Goal: Check status: Check status

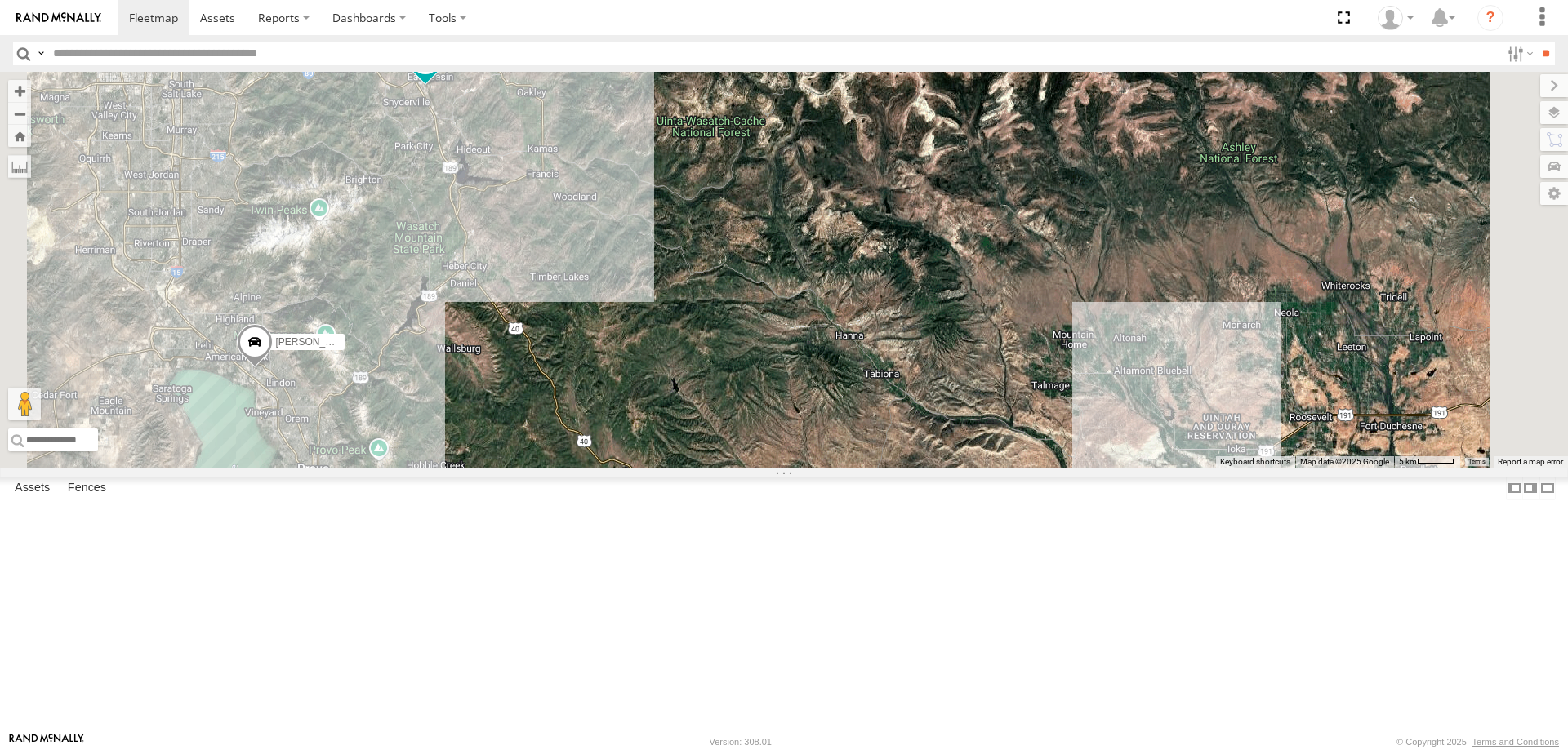
click at [0, 0] on span "Roadmap" at bounding box center [0, 0] width 0 height 0
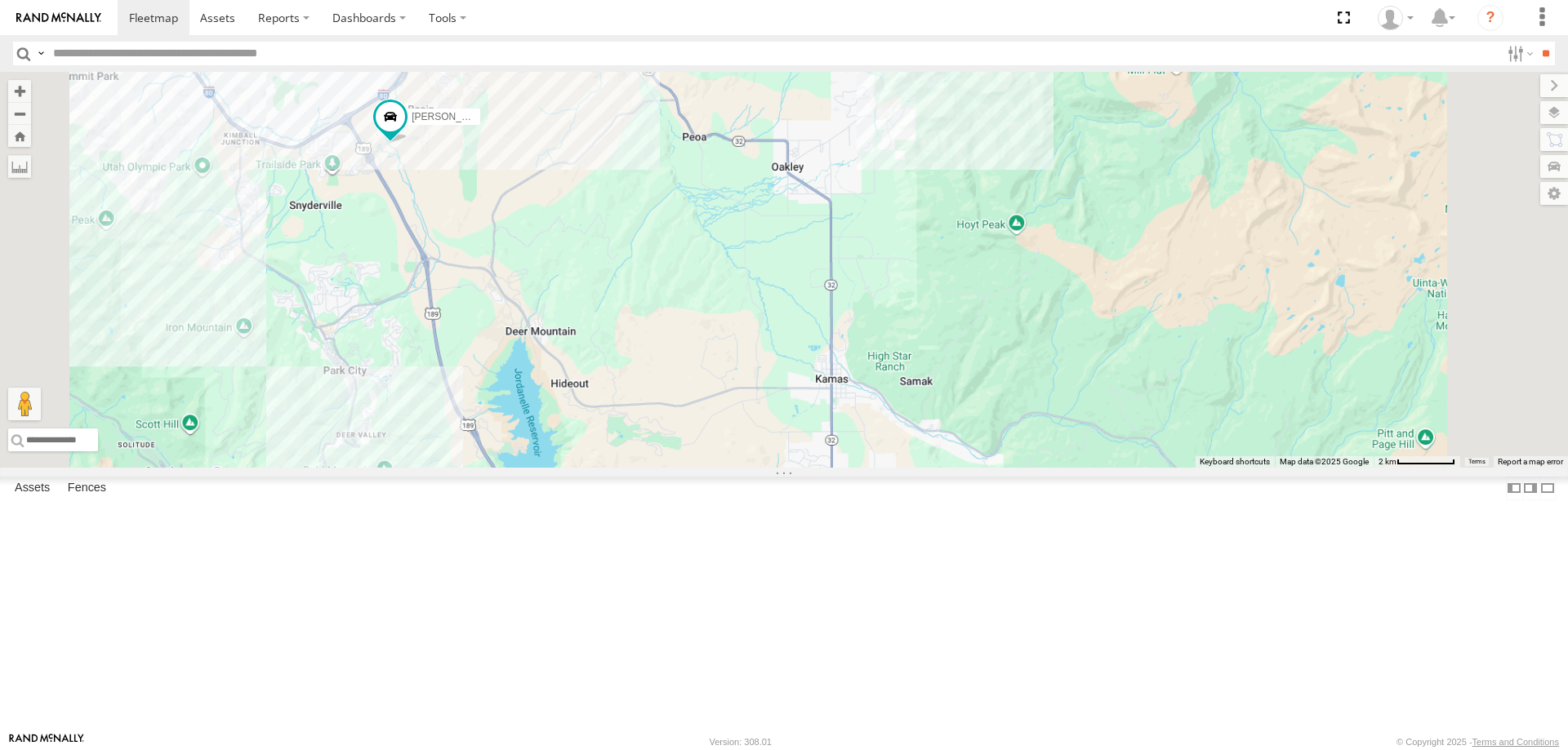
drag, startPoint x: 647, startPoint y: 287, endPoint x: 689, endPoint y: 332, distance: 61.6
click at [689, 332] on div "[PERSON_NAME] -2017 F150 [PERSON_NAME]- 2022 F150 [PERSON_NAME] -2023 F150" at bounding box center [784, 270] width 1568 height 396
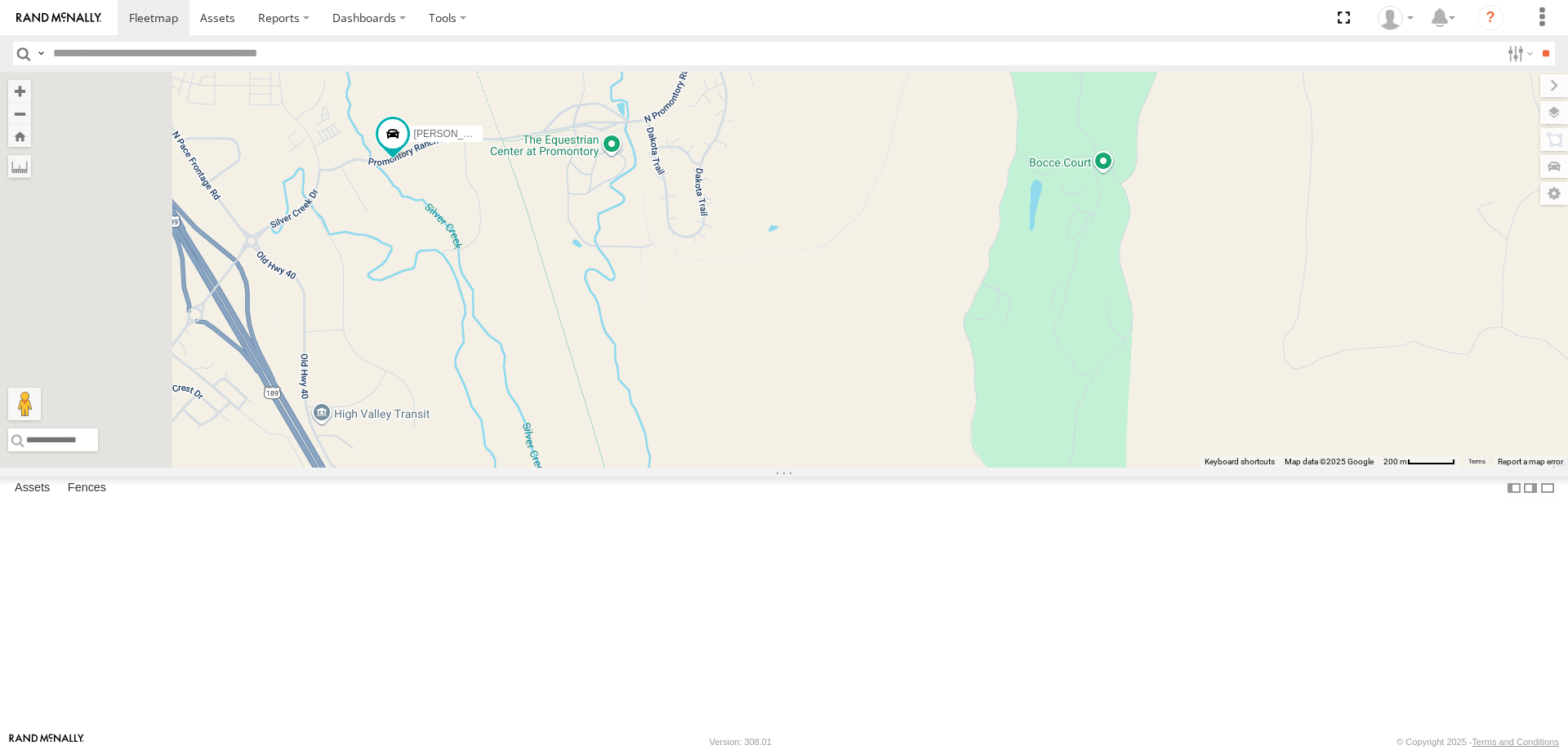
drag, startPoint x: 601, startPoint y: 312, endPoint x: 704, endPoint y: 403, distance: 137.4
click at [704, 403] on div "[PERSON_NAME] -2017 F150 [PERSON_NAME]- 2022 F150 [PERSON_NAME] -2023 F150" at bounding box center [784, 270] width 1568 height 396
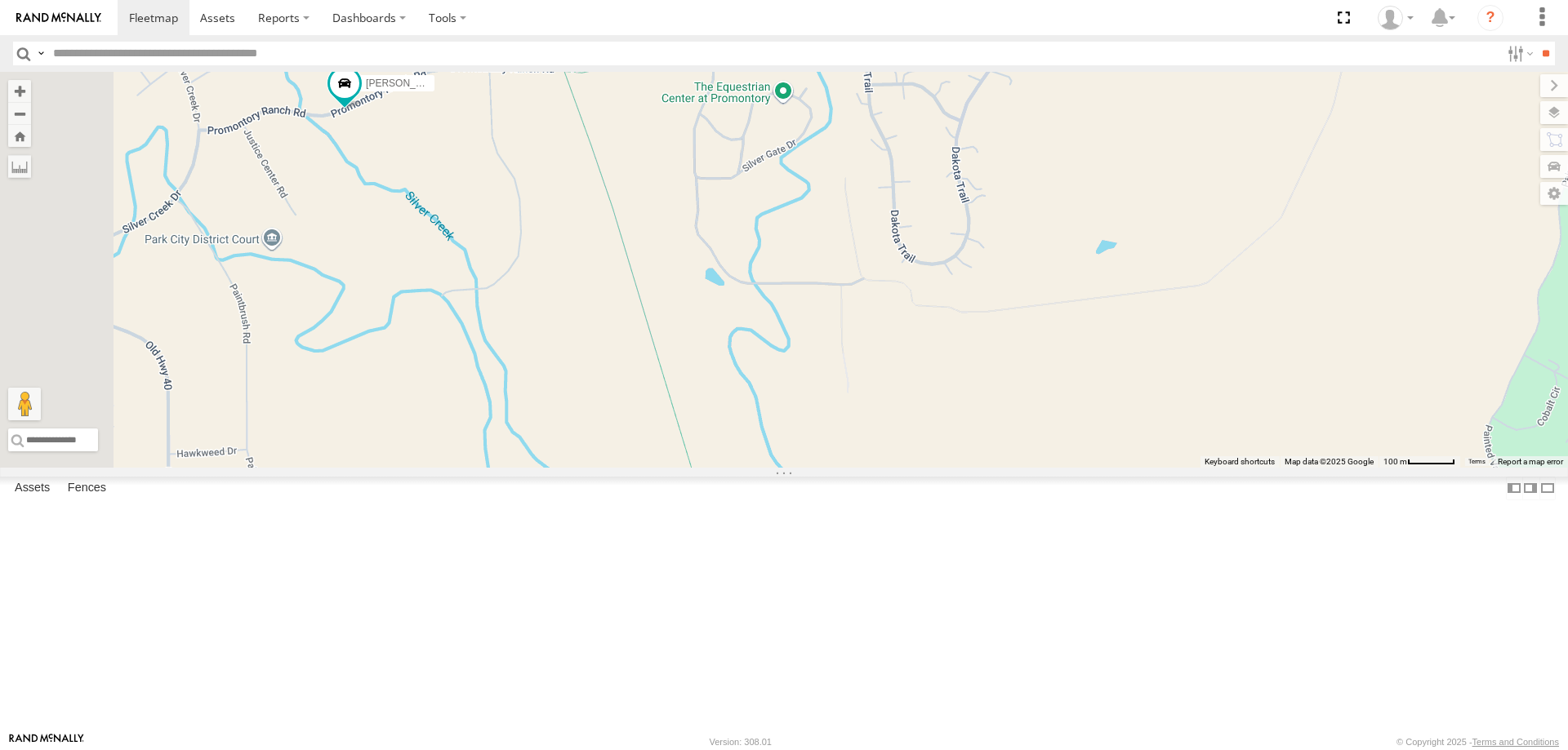
drag, startPoint x: 595, startPoint y: 262, endPoint x: 709, endPoint y: 406, distance: 183.7
click at [709, 406] on div "[PERSON_NAME] -2017 F150 [PERSON_NAME]- 2022 F150 [PERSON_NAME] -2023 F150" at bounding box center [784, 270] width 1568 height 396
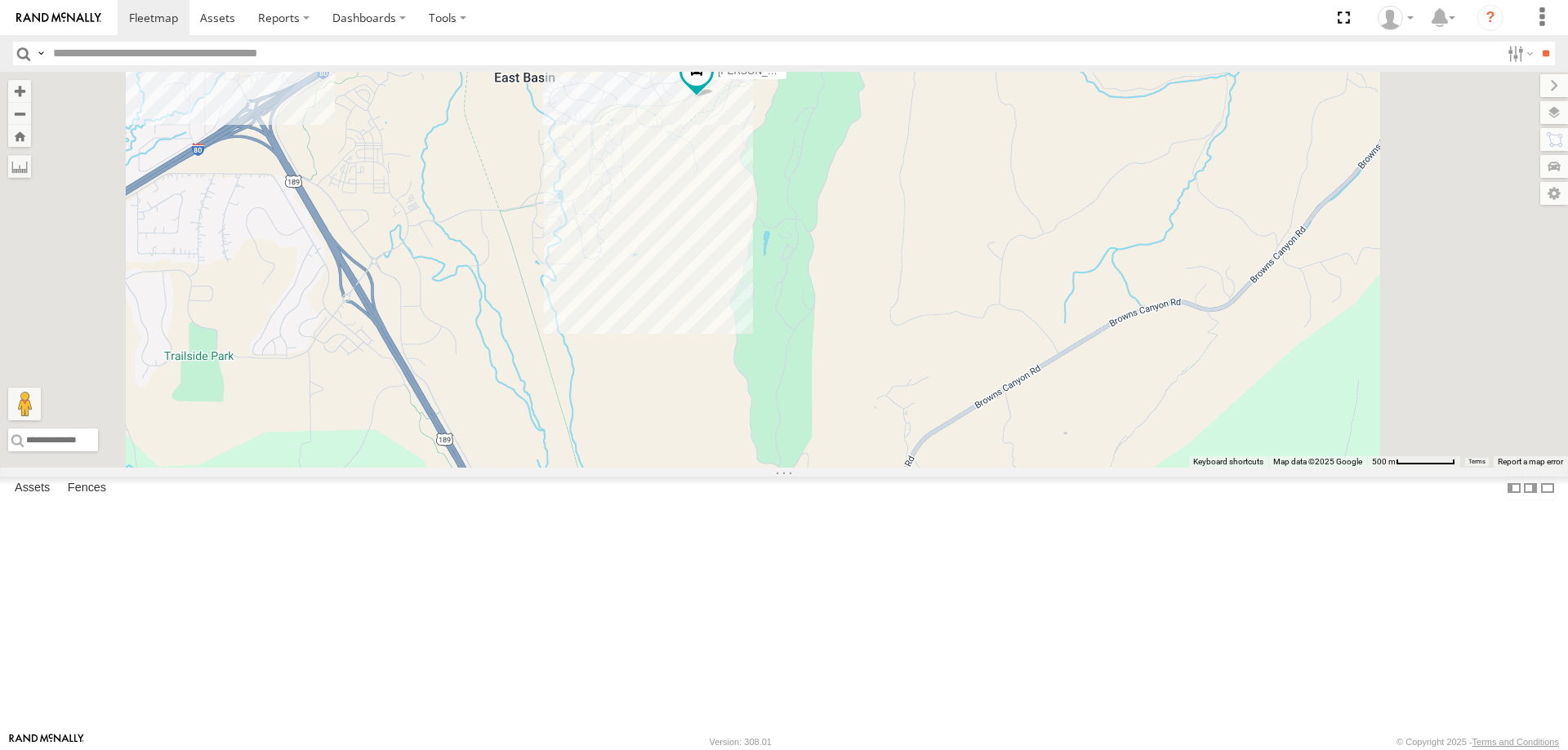
click at [911, 237] on div "[PERSON_NAME] -2017 F150" at bounding box center [784, 270] width 1568 height 396
click at [894, 382] on div "[PERSON_NAME] -2017 F150 Northstar - RAGNHILDSTVEIT Northstar Builders - RAGNHI…" at bounding box center [784, 270] width 1568 height 396
click at [147, 15] on span at bounding box center [153, 18] width 49 height 16
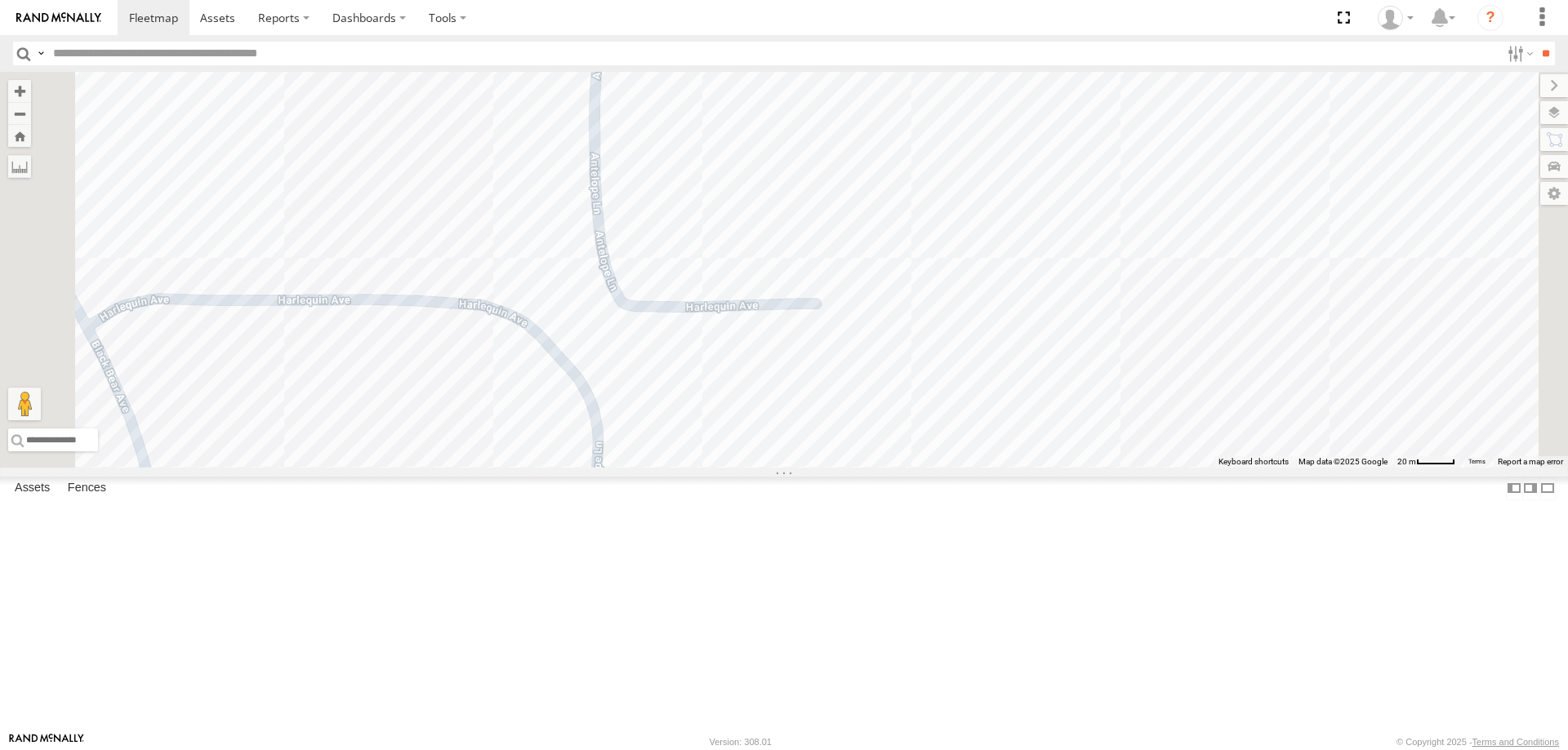
drag, startPoint x: 719, startPoint y: 218, endPoint x: 770, endPoint y: 383, distance: 172.7
click at [770, 383] on div "JARED -2017 F150 RUBEN 2017 E350 GT1 Justin -2023 F150 MITCH- 2022 F150 JORGE 2…" at bounding box center [784, 270] width 1568 height 396
